Goal: Find specific page/section

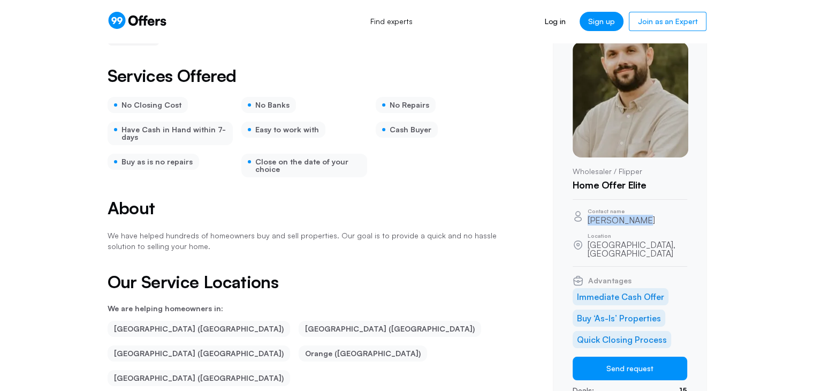
click at [653, 220] on div "Contact name [PERSON_NAME]" at bounding box center [630, 216] width 115 height 16
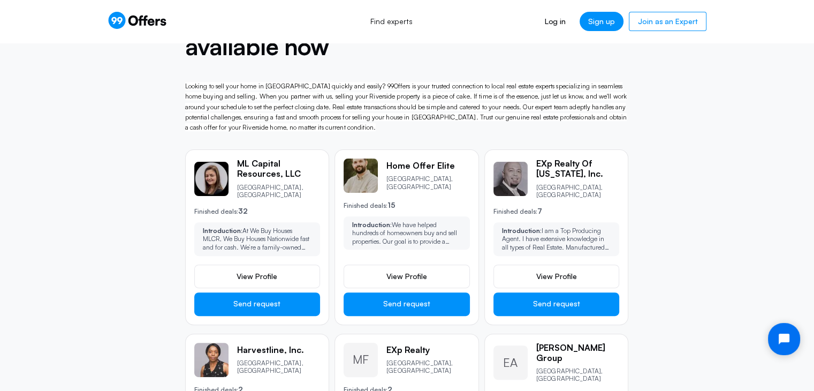
click at [393, 271] on span "View Profile" at bounding box center [406, 276] width 41 height 11
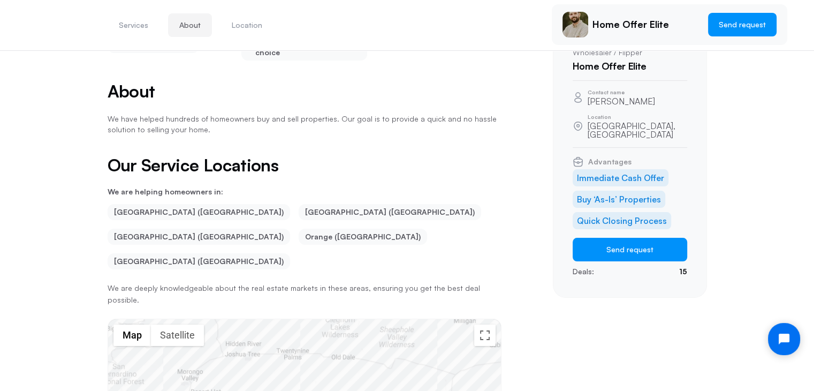
scroll to position [181, 0]
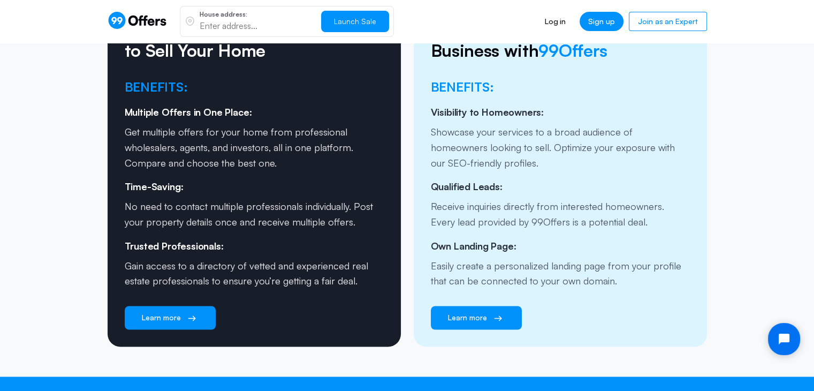
scroll to position [1607, 0]
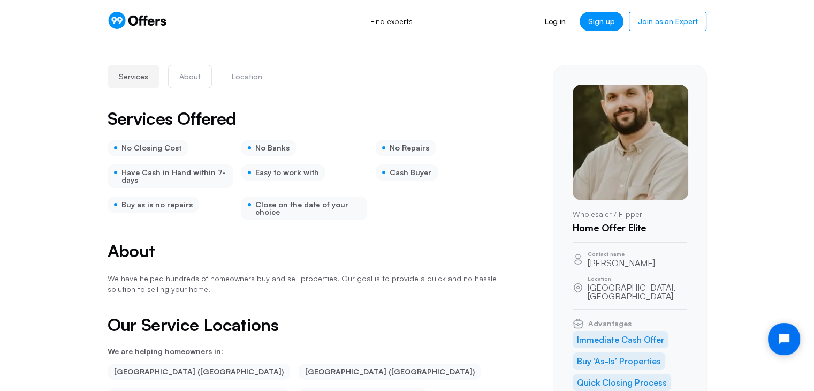
click at [186, 78] on button "About" at bounding box center [190, 77] width 44 height 24
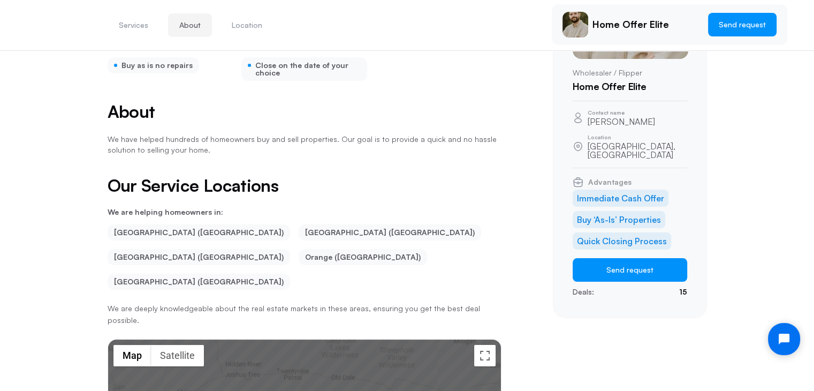
scroll to position [143, 0]
